Goal: Task Accomplishment & Management: Use online tool/utility

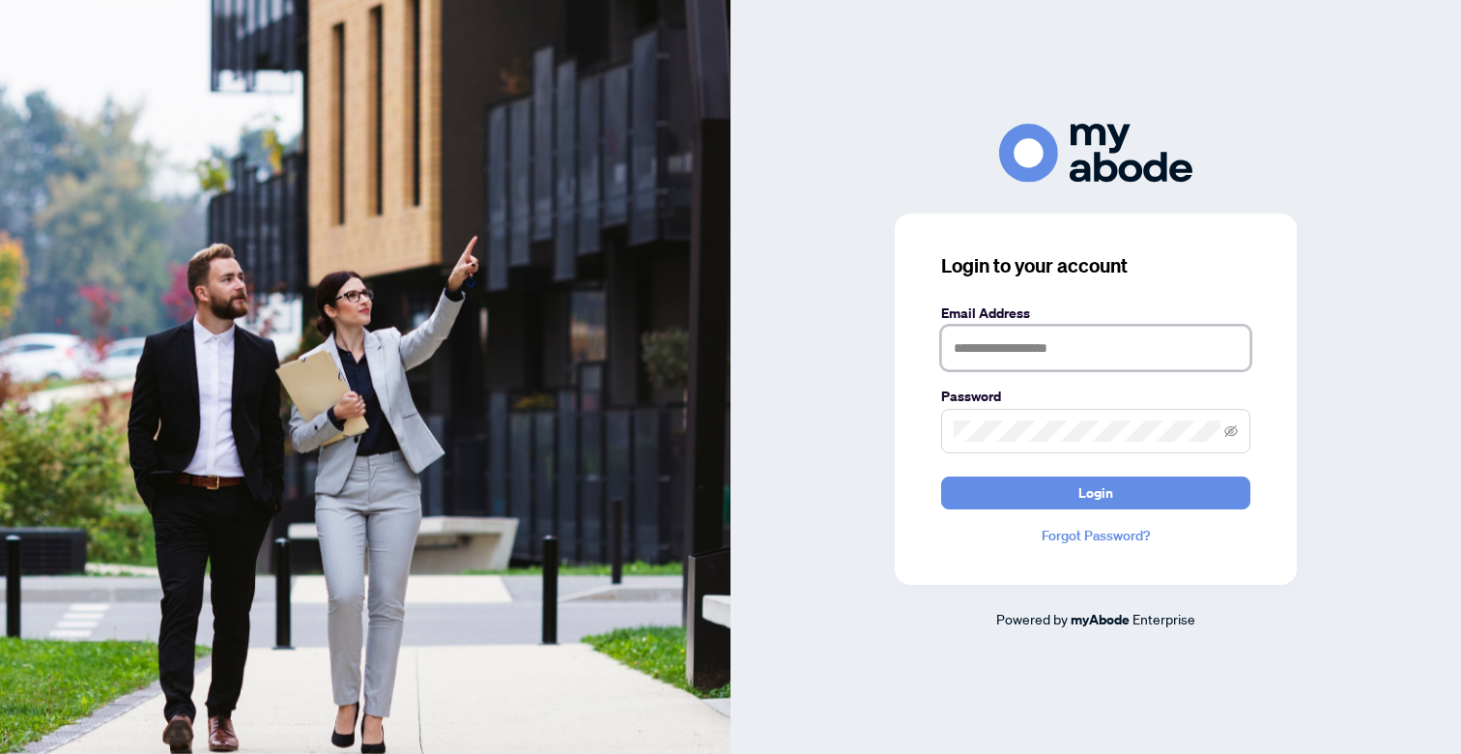
type input "**********"
click at [1096, 492] on button "Login" at bounding box center [1095, 492] width 309 height 33
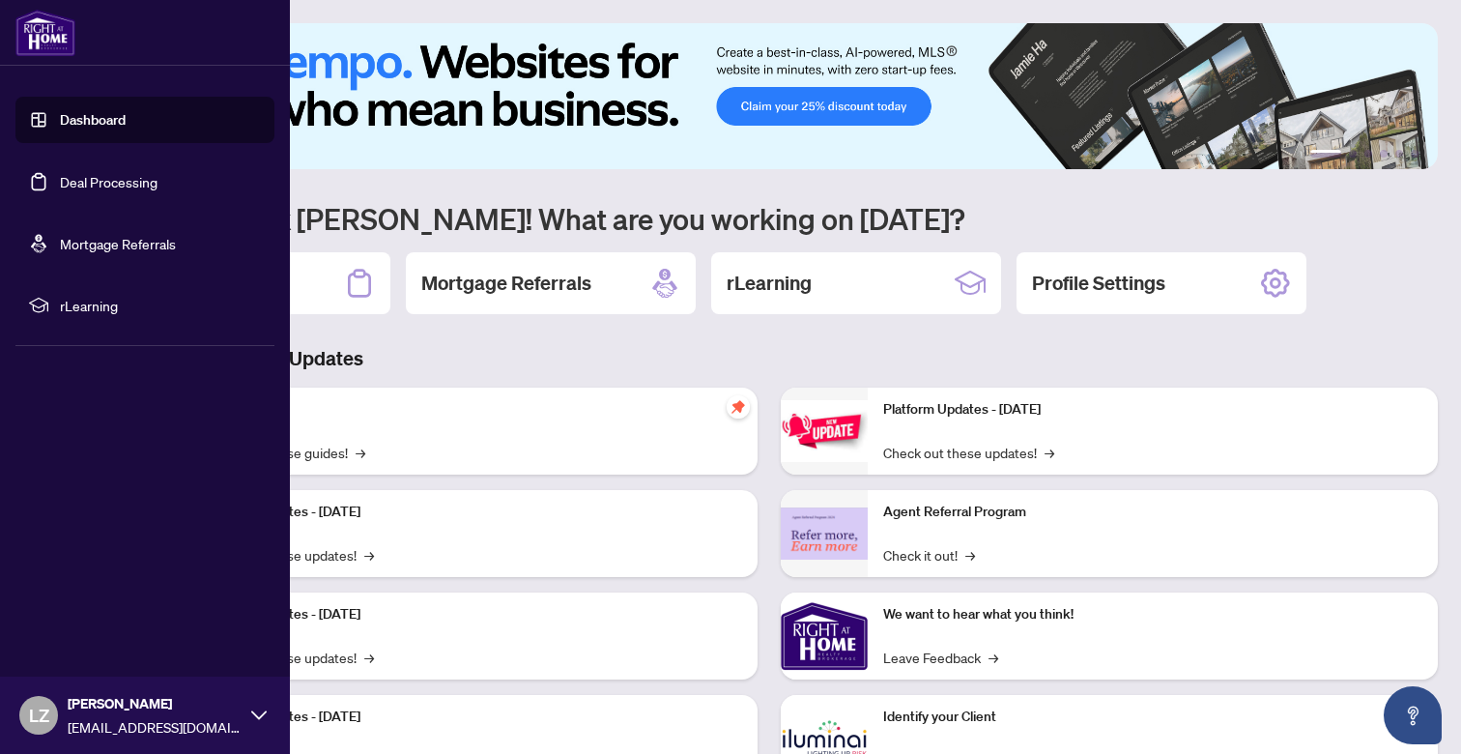
click at [89, 125] on link "Dashboard" at bounding box center [93, 119] width 66 height 17
click at [86, 173] on link "Deal Processing" at bounding box center [109, 181] width 98 height 17
